Goal: Transaction & Acquisition: Book appointment/travel/reservation

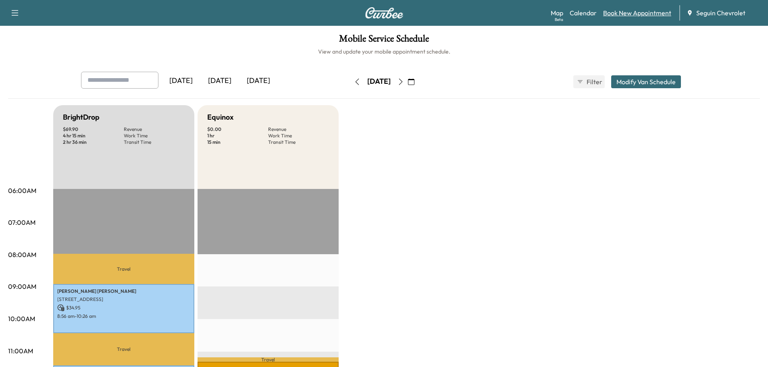
click at [646, 14] on link "Book New Appointment" at bounding box center [637, 13] width 68 height 10
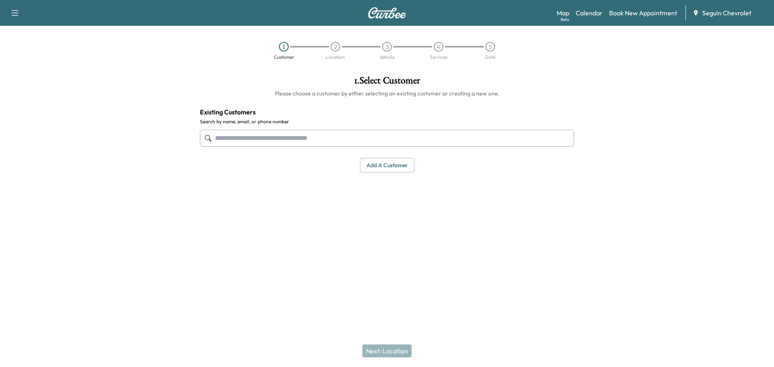
click at [247, 140] on input "text" at bounding box center [387, 138] width 374 height 17
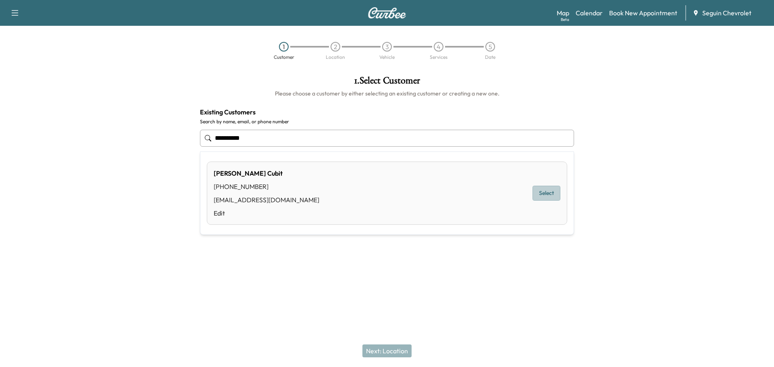
click at [548, 191] on button "Select" at bounding box center [546, 193] width 28 height 15
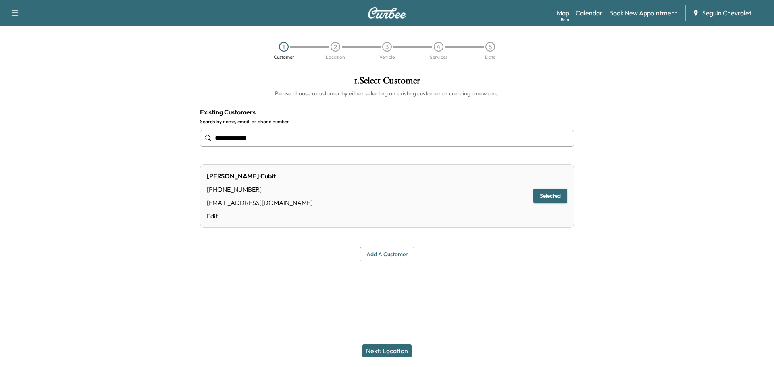
type input "**********"
click at [548, 195] on button "Selected" at bounding box center [550, 196] width 34 height 15
click at [391, 347] on button "Next: Location" at bounding box center [386, 350] width 49 height 13
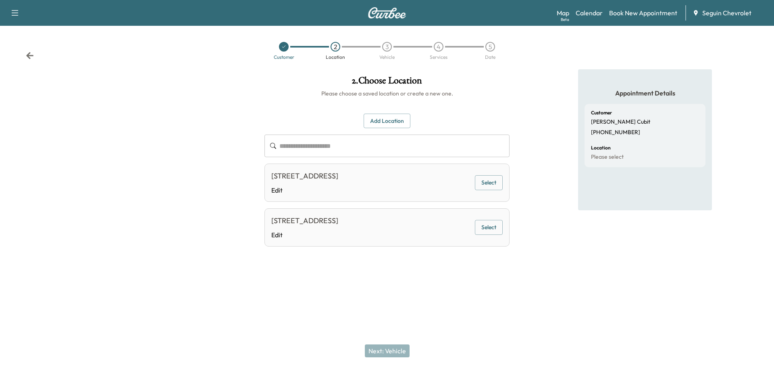
click at [30, 52] on icon at bounding box center [30, 56] width 8 height 8
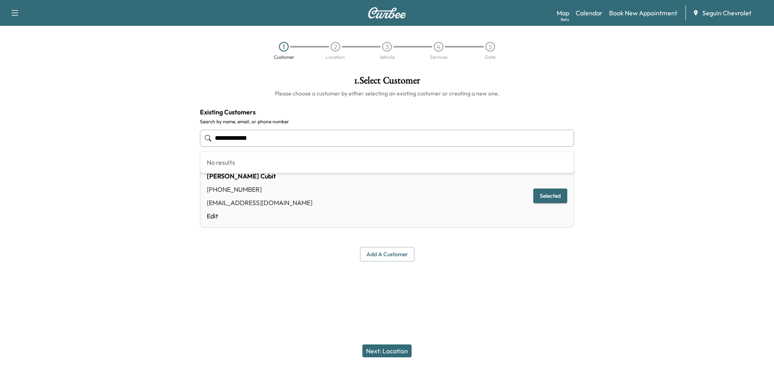
click at [272, 135] on input "**********" at bounding box center [387, 138] width 374 height 17
type input "**********"
click at [550, 195] on button "Selected" at bounding box center [550, 196] width 34 height 15
click at [391, 347] on button "Next: Location" at bounding box center [386, 350] width 49 height 13
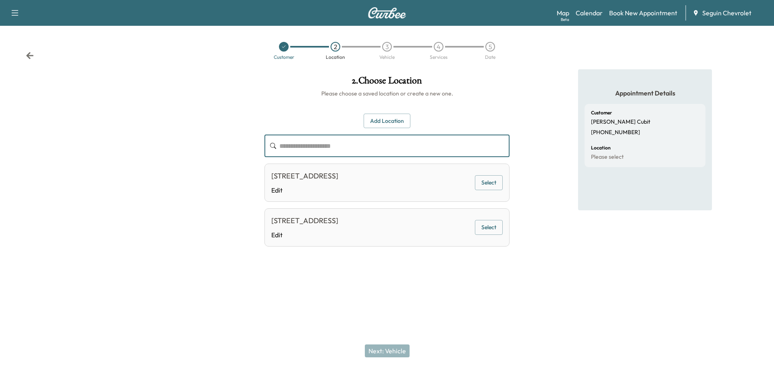
click at [327, 147] on input "text" at bounding box center [394, 146] width 230 height 23
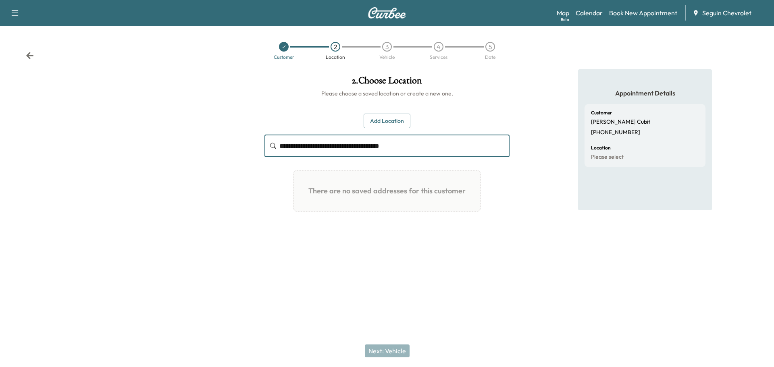
type input "**********"
click at [402, 122] on button "Add Location" at bounding box center [386, 121] width 47 height 15
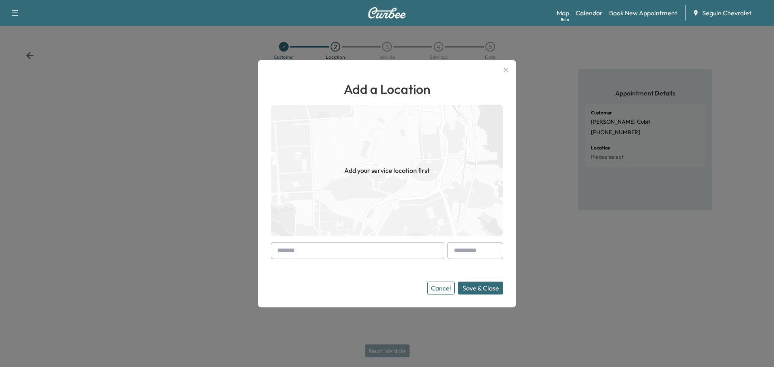
click at [344, 249] on input "text" at bounding box center [357, 250] width 173 height 17
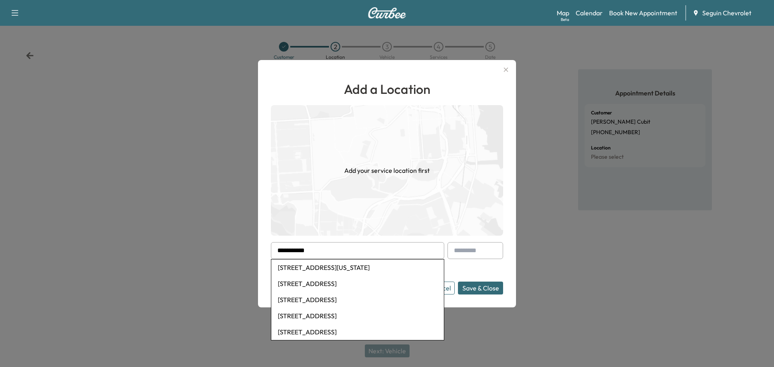
click at [360, 270] on li "[STREET_ADDRESS][US_STATE]" at bounding box center [357, 267] width 172 height 16
type input "**********"
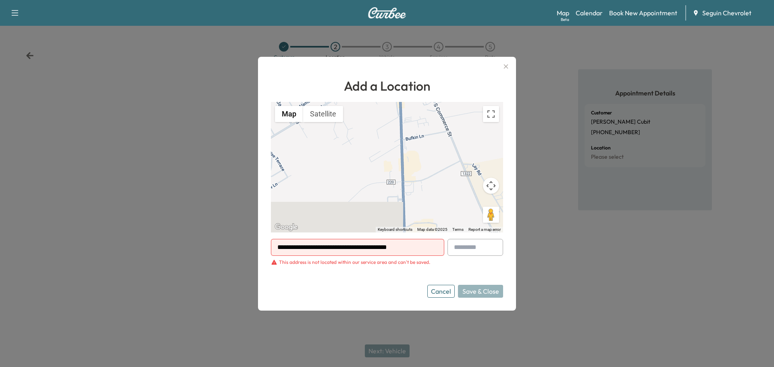
click at [481, 290] on div "Cancel Save & Close" at bounding box center [465, 291] width 76 height 13
click at [397, 89] on h1 "Add a Location" at bounding box center [387, 85] width 232 height 19
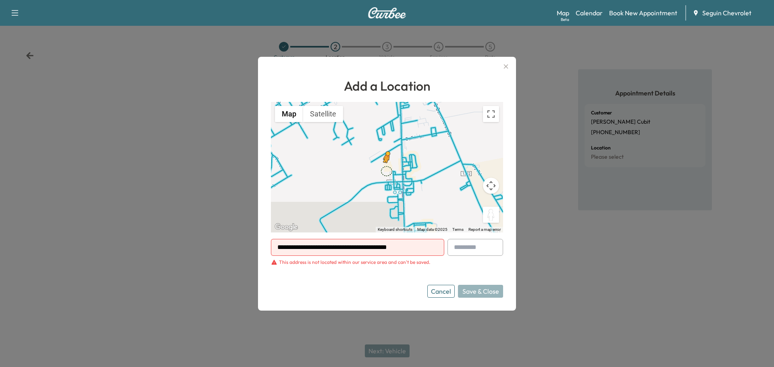
drag, startPoint x: 488, startPoint y: 212, endPoint x: 386, endPoint y: 170, distance: 110.6
click at [386, 170] on div "To activate drag with keyboard, press Alt + Enter. Once in keyboard drag state,…" at bounding box center [387, 167] width 232 height 131
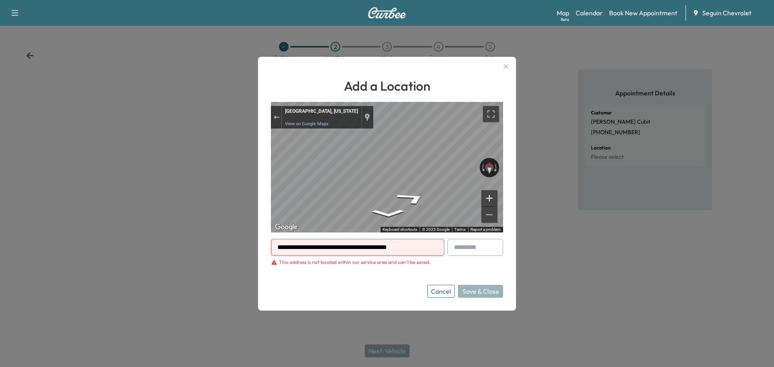
click at [487, 195] on button "Zoom in" at bounding box center [489, 198] width 16 height 16
click at [505, 64] on icon "button" at bounding box center [506, 67] width 10 height 10
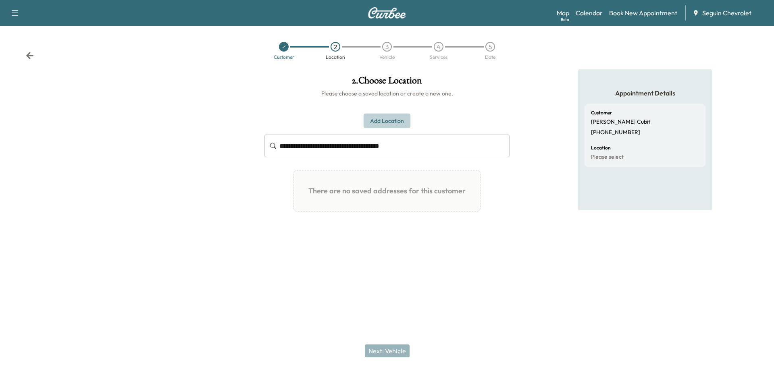
click at [392, 121] on button "Add Location" at bounding box center [386, 121] width 47 height 15
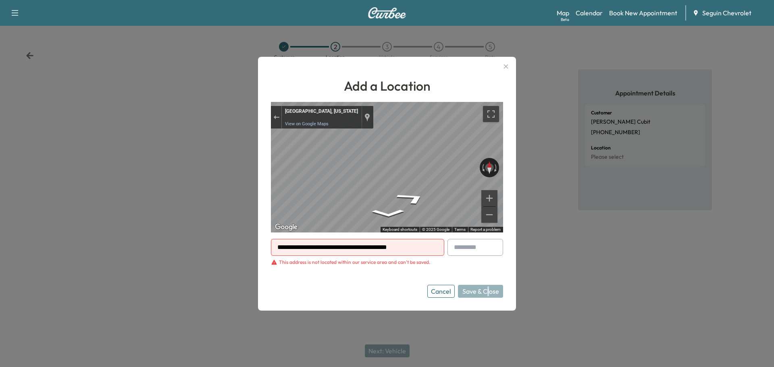
click at [488, 290] on div "Cancel Save & Close" at bounding box center [465, 291] width 76 height 13
click at [503, 66] on icon "button" at bounding box center [506, 67] width 10 height 10
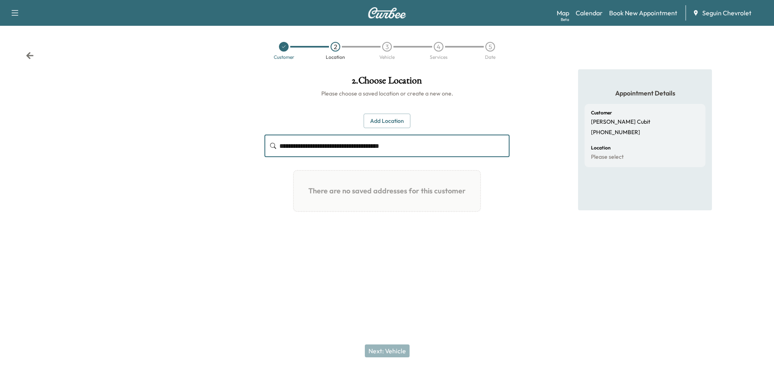
click at [438, 147] on input "**********" at bounding box center [394, 146] width 230 height 23
type input "*"
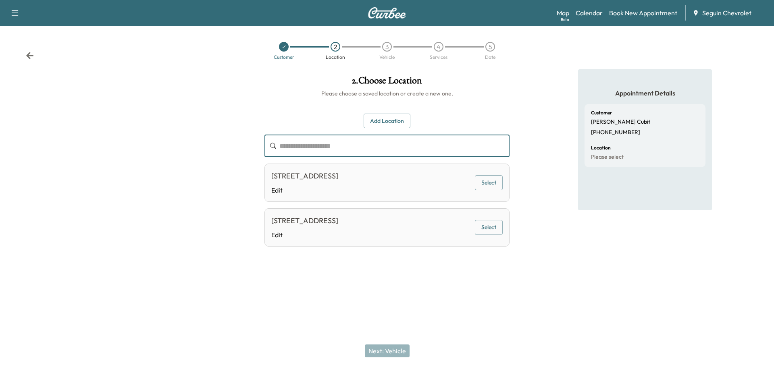
click at [393, 121] on button "Add Location" at bounding box center [386, 121] width 47 height 15
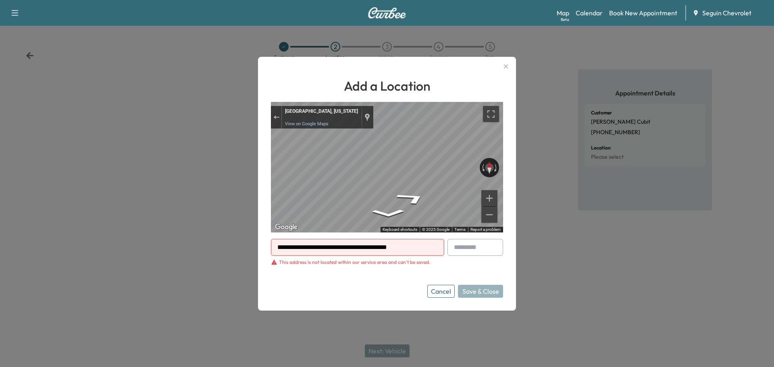
click at [393, 243] on input "**********" at bounding box center [357, 247] width 173 height 17
click at [278, 263] on div "This address is not located within our service area and can't be saved." at bounding box center [350, 262] width 159 height 6
click at [473, 247] on input "text" at bounding box center [475, 247] width 56 height 17
click at [506, 66] on icon "button" at bounding box center [506, 66] width 4 height 4
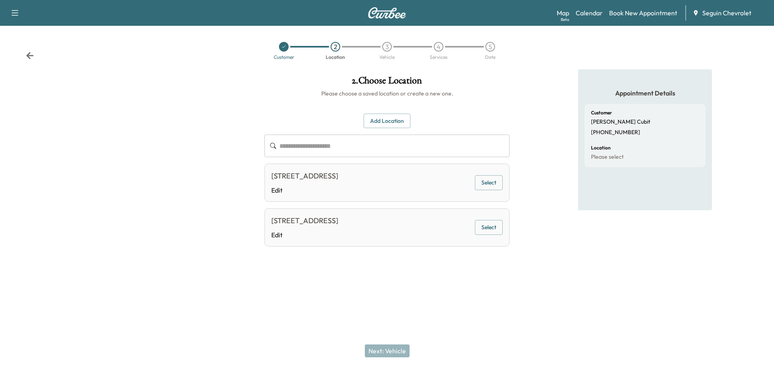
click at [390, 122] on button "Add Location" at bounding box center [386, 121] width 47 height 15
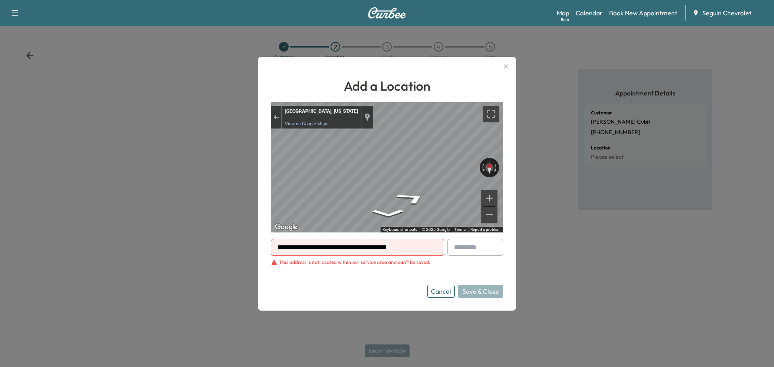
click at [506, 66] on icon "button" at bounding box center [506, 66] width 4 height 4
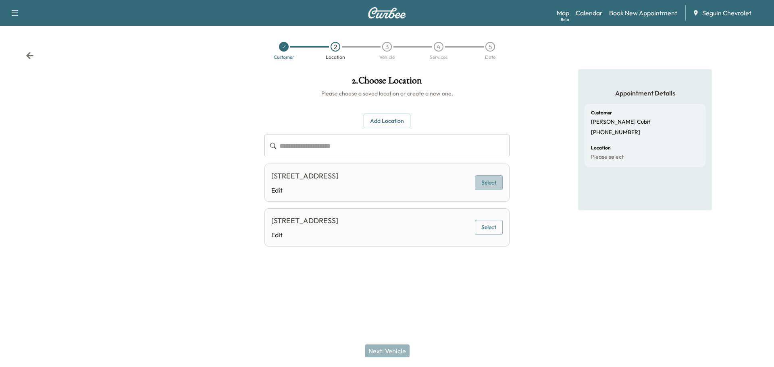
click at [490, 179] on button "Select" at bounding box center [489, 182] width 28 height 15
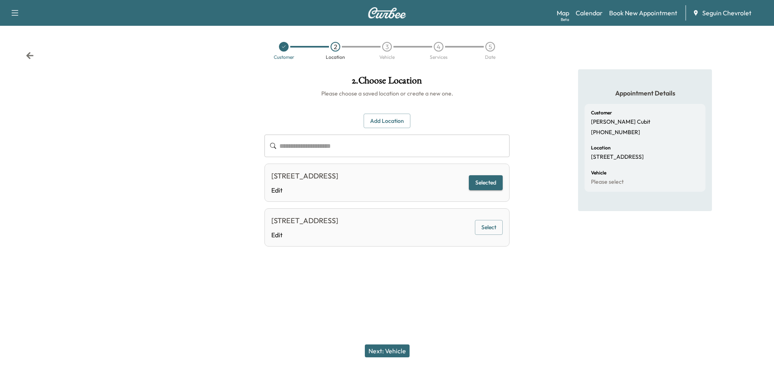
click at [478, 150] on input "text" at bounding box center [394, 146] width 230 height 23
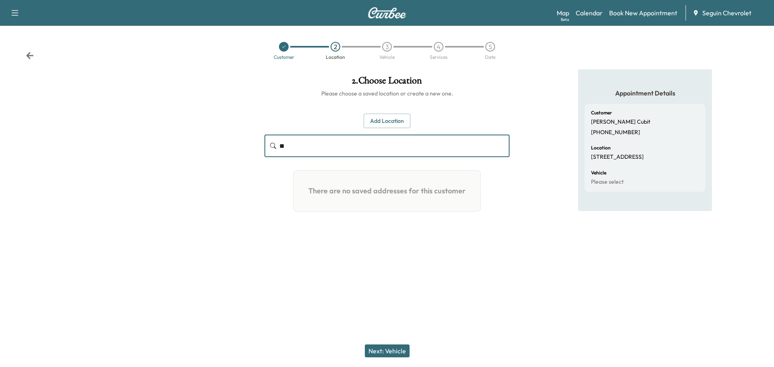
type input "*"
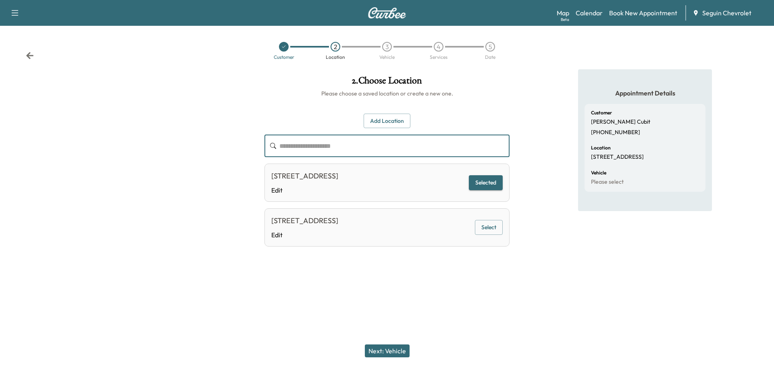
click at [373, 118] on button "Add Location" at bounding box center [386, 121] width 47 height 15
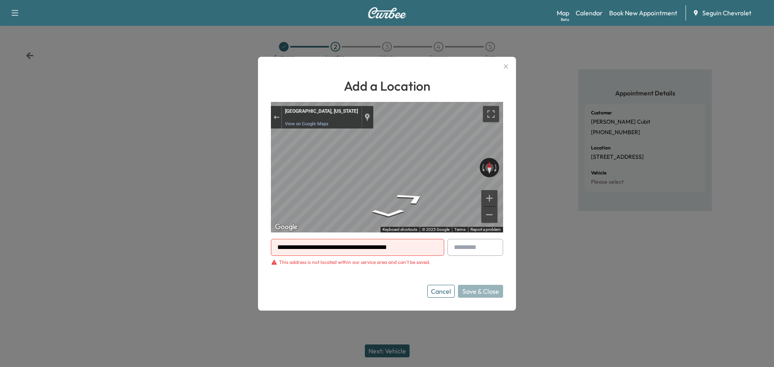
click at [412, 249] on input "**********" at bounding box center [357, 247] width 173 height 17
click at [485, 291] on div "Cancel Save & Close" at bounding box center [465, 291] width 76 height 13
click at [505, 64] on icon "button" at bounding box center [506, 67] width 10 height 10
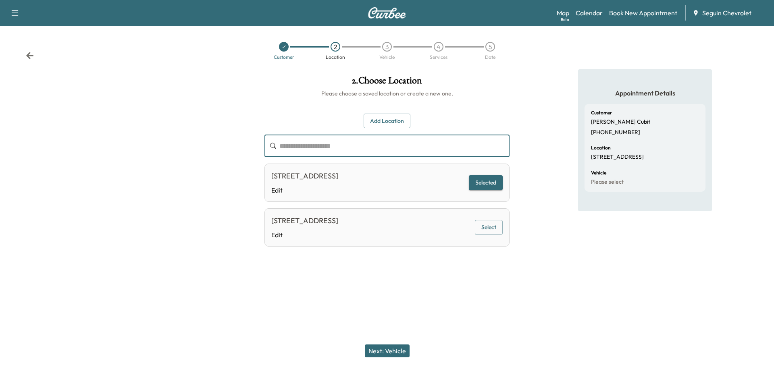
click at [452, 149] on input "text" at bounding box center [394, 146] width 230 height 23
click at [398, 117] on button "Add Location" at bounding box center [386, 121] width 47 height 15
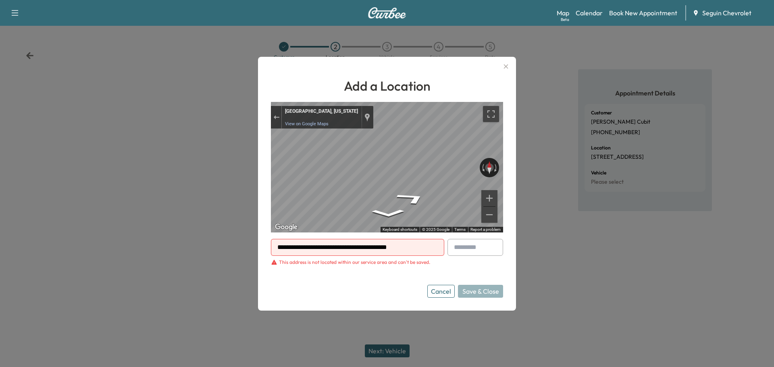
click at [508, 64] on icon "button" at bounding box center [506, 67] width 10 height 10
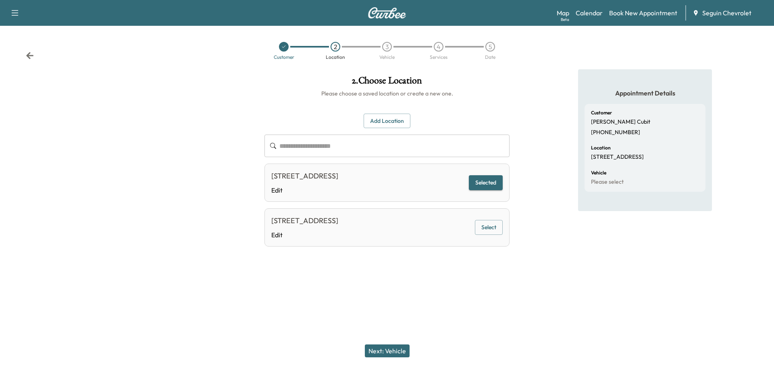
click at [384, 349] on button "Next: Vehicle" at bounding box center [387, 350] width 45 height 13
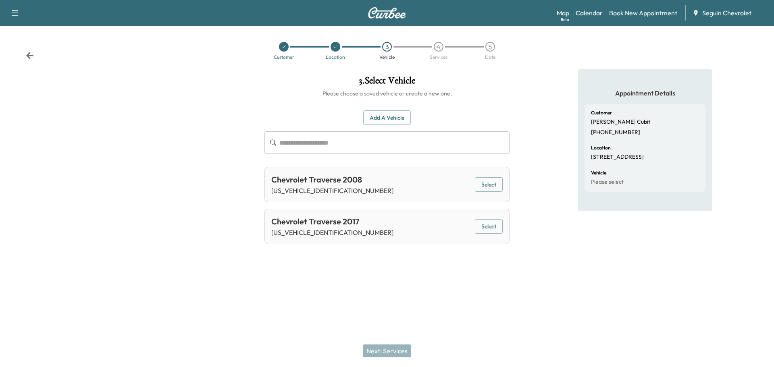
click at [490, 225] on button "Select" at bounding box center [489, 226] width 28 height 15
